Goal: Transaction & Acquisition: Subscribe to service/newsletter

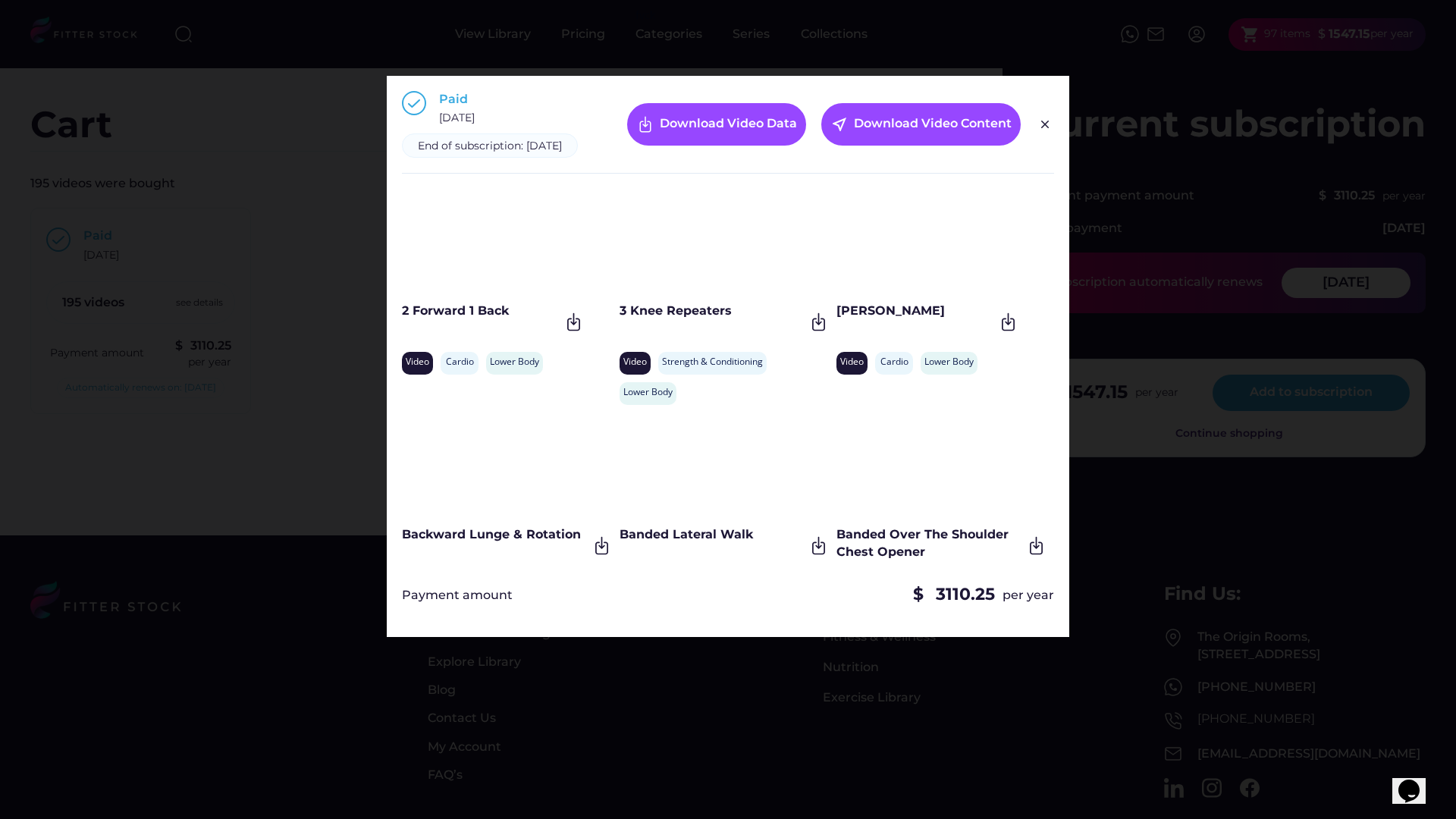
scroll to position [11399, 0]
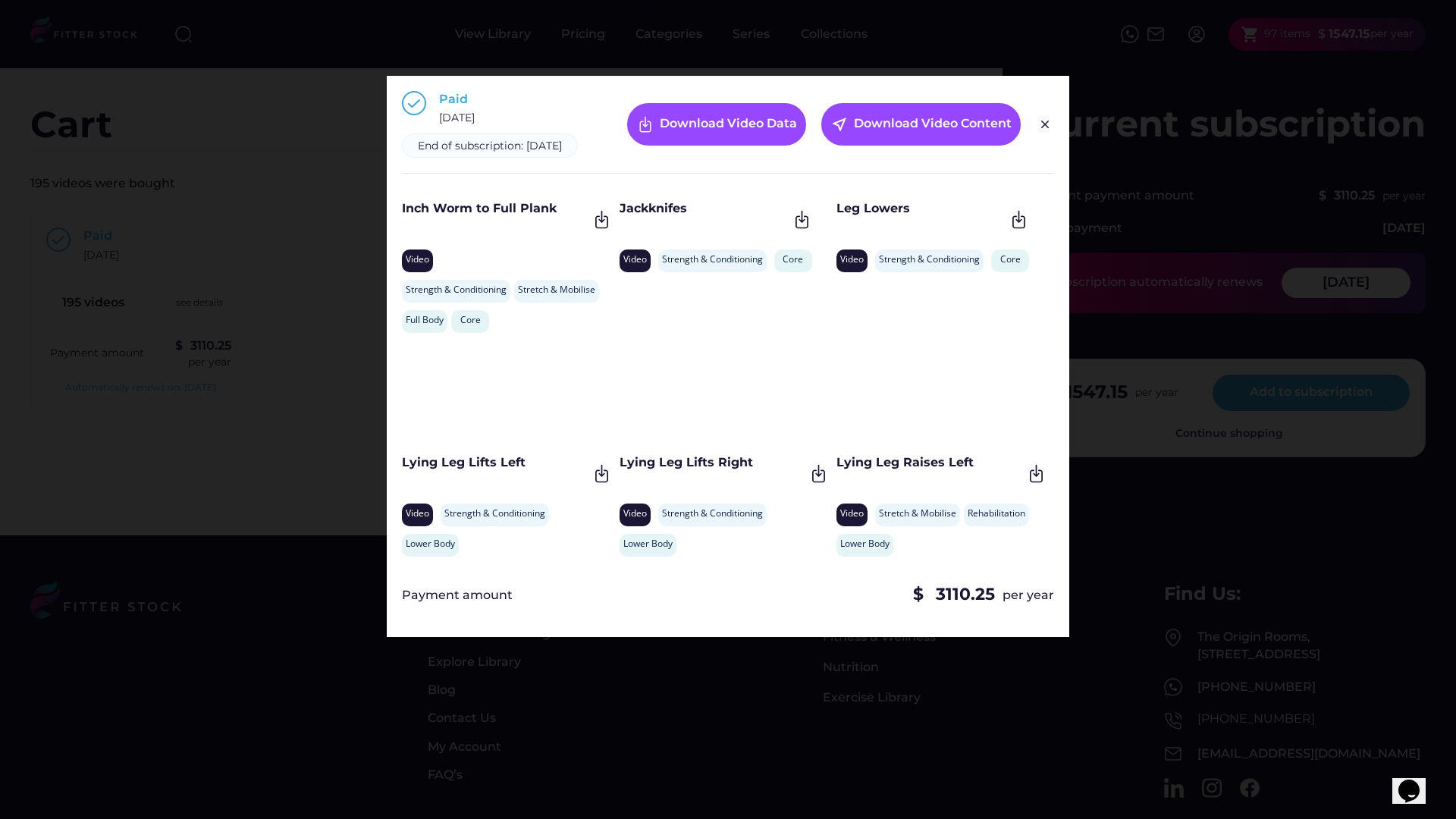
click at [179, 180] on div at bounding box center [728, 410] width 1456 height 819
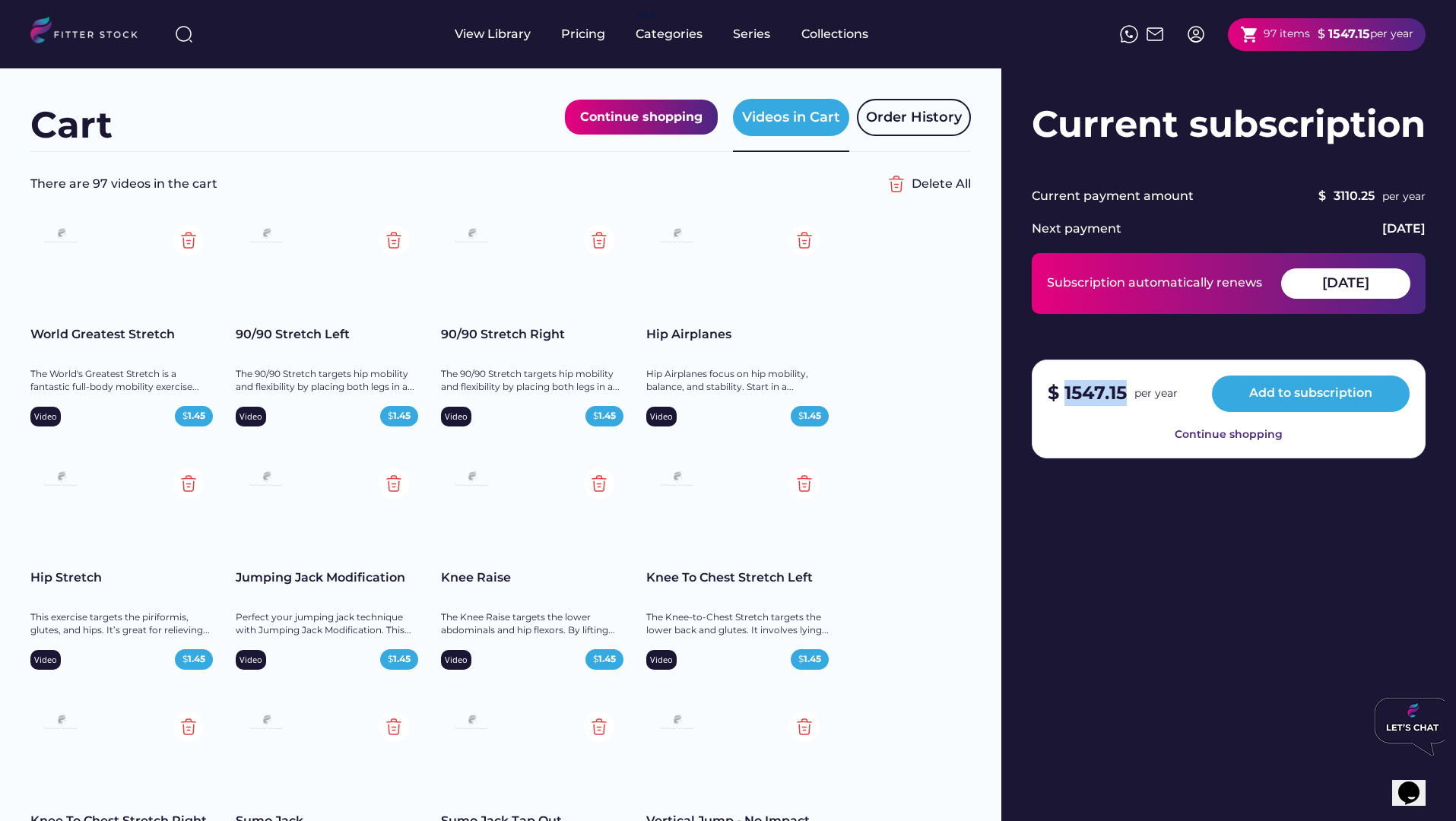
drag, startPoint x: 1067, startPoint y: 366, endPoint x: 1126, endPoint y: 403, distance: 69.6
click at [1126, 403] on strong "1547.15" at bounding box center [1096, 392] width 63 height 22
click at [1130, 456] on div "$ 1547.15 per year Add to subscription Continue shopping" at bounding box center [1228, 409] width 394 height 99
drag, startPoint x: 1063, startPoint y: 394, endPoint x: 1128, endPoint y: 397, distance: 65.1
click at [1128, 397] on div "$ 1547.15 per year" at bounding box center [1113, 393] width 130 height 26
